Goal: Information Seeking & Learning: Learn about a topic

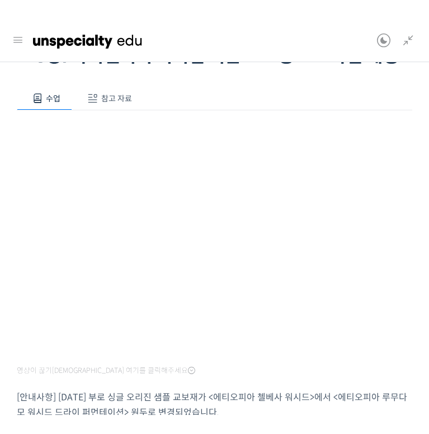
scroll to position [18, 0]
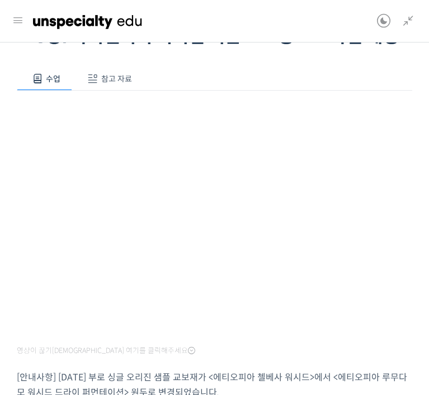
click at [115, 79] on span "참고 자료" at bounding box center [116, 79] width 31 height 10
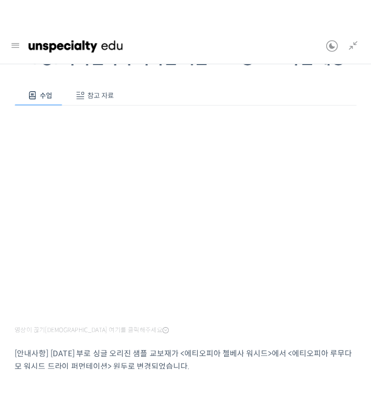
scroll to position [35, 0]
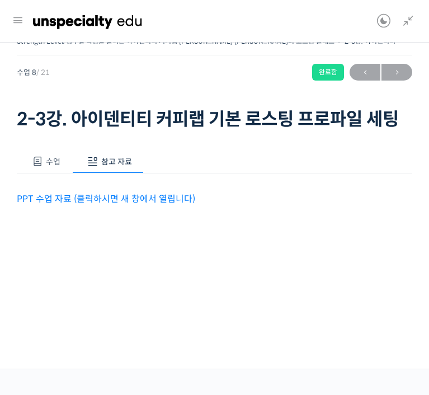
click at [113, 193] on link "PPT 수업 자료 (클릭하시면 새 창에서 열립니다)" at bounding box center [106, 199] width 179 height 12
click at [46, 157] on span "수업" at bounding box center [53, 162] width 15 height 10
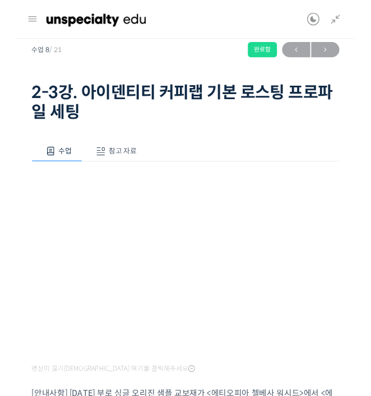
scroll to position [72, 0]
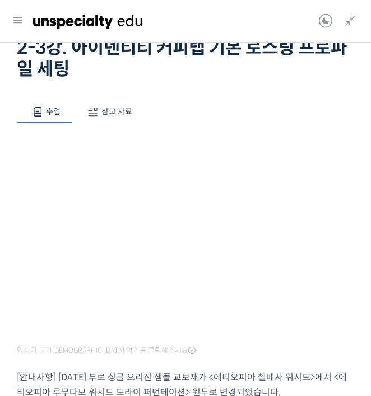
click at [48, 349] on span "영상이 끊기[DEMOGRAPHIC_DATA] 여기를 클릭해주세요" at bounding box center [106, 350] width 179 height 9
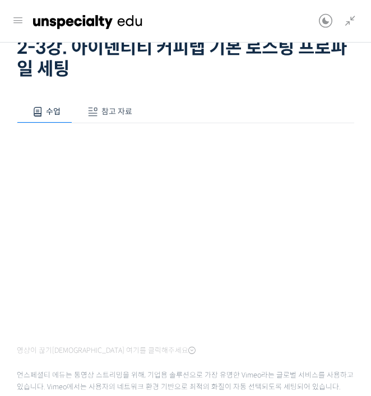
scroll to position [324, 0]
click at [130, 347] on span "영상이 끊기[DEMOGRAPHIC_DATA] 여기를 클릭해주세요" at bounding box center [106, 350] width 179 height 9
click at [188, 348] on icon at bounding box center [191, 350] width 7 height 9
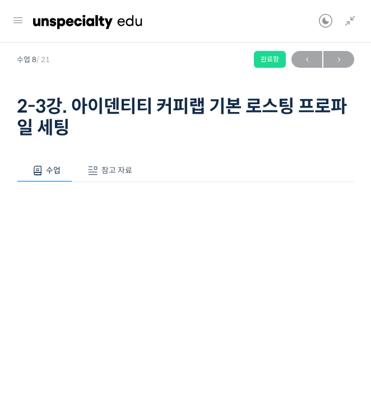
scroll to position [11, 0]
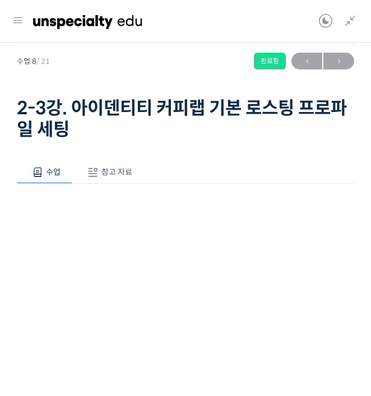
click at [349, 24] on icon at bounding box center [349, 21] width 13 height 13
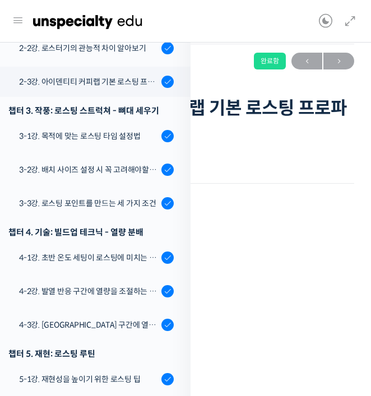
click at [227, 163] on div "수업 참고 자료" at bounding box center [185, 173] width 337 height 24
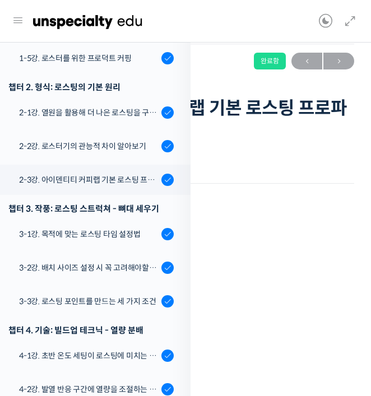
scroll to position [338, 0]
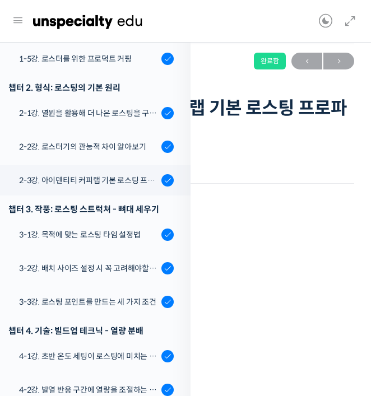
click at [46, 228] on div "3-1강. 목적에 맞는 로스팅 타임 설정법" at bounding box center [88, 234] width 139 height 12
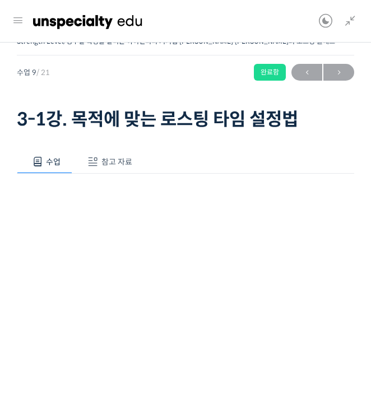
scroll to position [470, 0]
click at [105, 170] on button "참고 자료" at bounding box center [108, 162] width 72 height 24
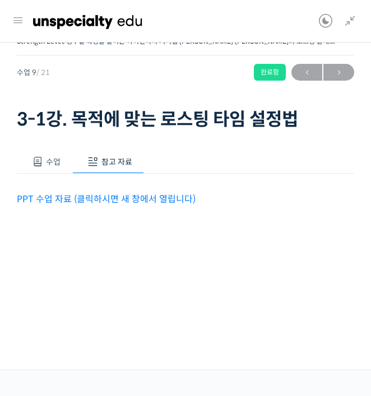
click at [69, 195] on link "PPT 수업 자료 (클릭하시면 새 창에서 열립니다)" at bounding box center [106, 199] width 179 height 12
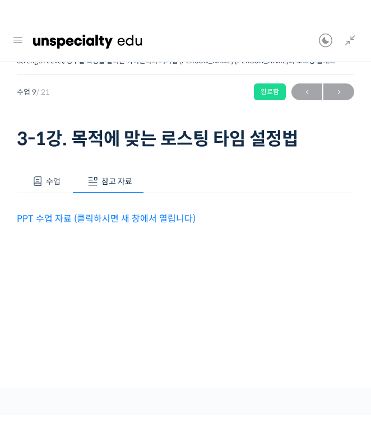
scroll to position [114, 0]
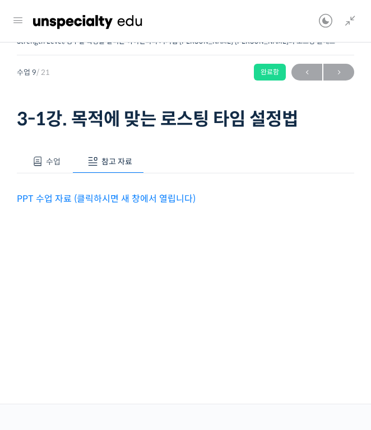
click at [45, 182] on div "PPT 수업 자료 (클릭하시면 새 창에서 열립니다)" at bounding box center [185, 190] width 337 height 33
click at [41, 165] on span at bounding box center [37, 161] width 11 height 11
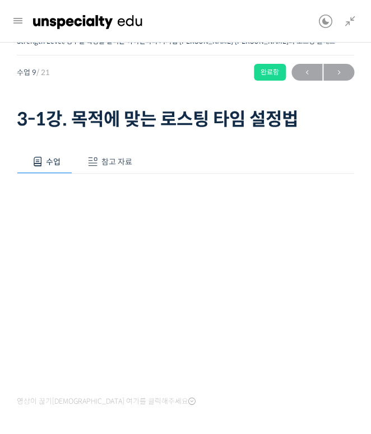
click at [18, 395] on html "언스페셜티 소개 스페셜티 커피 몰 커뮤니티 & 도구들 센터커피edu 센터커피edu @pshcloudpink 내가 등록한 강의 나의 자격증 수강…" at bounding box center [185, 217] width 371 height 434
click at [15, 395] on html "언스페셜티 소개 스페셜티 커피 몰 커뮤니티 & 도구들 센터커피edu 센터커피edu @pshcloudpink 내가 등록한 강의 나의 자격증 수강…" at bounding box center [185, 217] width 371 height 434
click at [19, 395] on html "언스페셜티 소개 스페셜티 커피 몰 커뮤니티 & 도구들 센터커피edu 센터커피edu @pshcloudpink 내가 등록한 강의 나의 자격증 수강…" at bounding box center [185, 217] width 371 height 434
click at [17, 395] on html "언스페셜티 소개 스페셜티 커피 몰 커뮤니티 & 도구들 센터커피edu 센터커피edu @pshcloudpink 내가 등록한 강의 나의 자격증 수강…" at bounding box center [185, 217] width 371 height 434
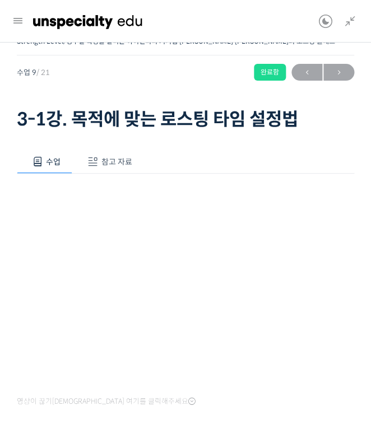
click at [13, 395] on html "언스페셜티 소개 스페셜티 커피 몰 커뮤니티 & 도구들 센터커피edu 센터커피edu @pshcloudpink 내가 등록한 강의 나의 자격증 수강…" at bounding box center [185, 217] width 371 height 434
click at [18, 395] on html "언스페셜티 소개 스페셜티 커피 몰 커뮤니티 & 도구들 센터커피edu 센터커피edu @pshcloudpink 내가 등록한 강의 나의 자격증 수강…" at bounding box center [185, 217] width 371 height 434
click at [352, 395] on html "언스페셜티 소개 스페셜티 커피 몰 커뮤니티 & 도구들 센터커피edu 센터커피edu @pshcloudpink 내가 등록한 강의 나의 자격증 수강…" at bounding box center [185, 217] width 371 height 434
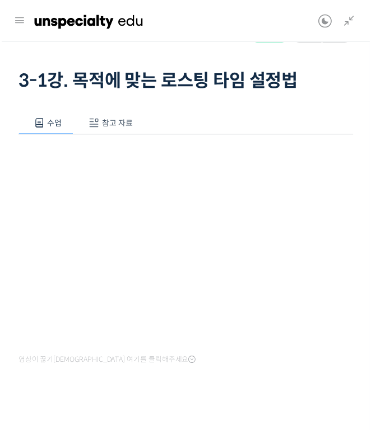
scroll to position [0, 0]
